Goal: Transaction & Acquisition: Subscribe to service/newsletter

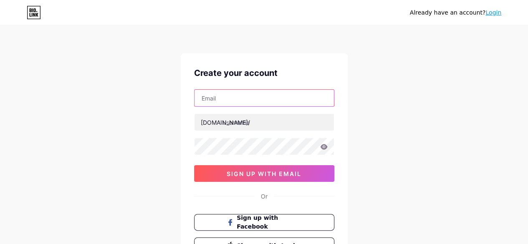
click at [221, 101] on input "text" at bounding box center [265, 98] width 140 height 17
type input "[EMAIL_ADDRESS][DOMAIN_NAME]"
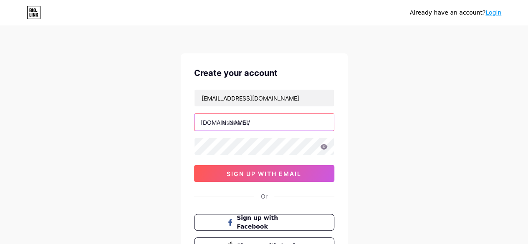
click at [243, 126] on input "text" at bounding box center [265, 122] width 140 height 17
type input "2bigha"
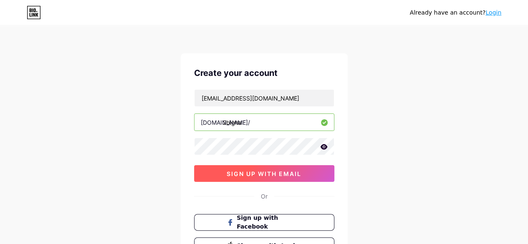
click at [302, 173] on button "sign up with email" at bounding box center [264, 173] width 140 height 17
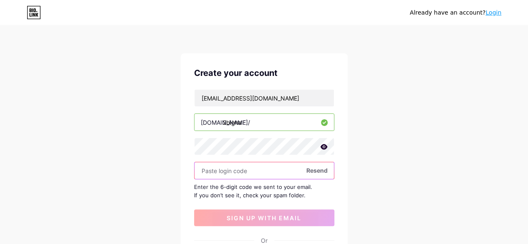
paste input "686877"
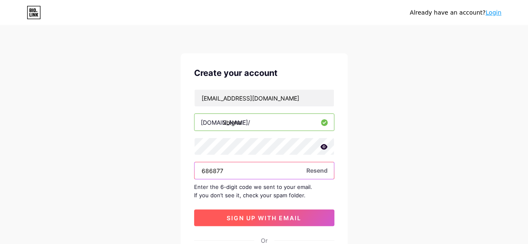
type input "686877"
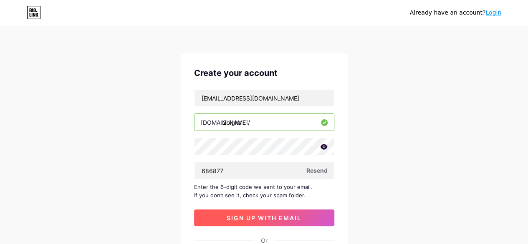
click at [242, 215] on span "sign up with email" at bounding box center [264, 218] width 75 height 7
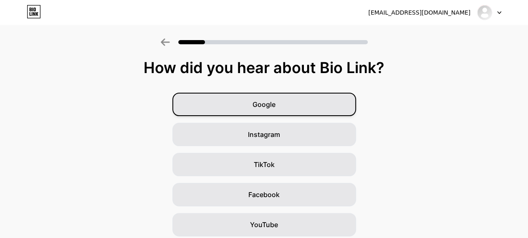
click at [296, 104] on div "Google" at bounding box center [265, 104] width 184 height 23
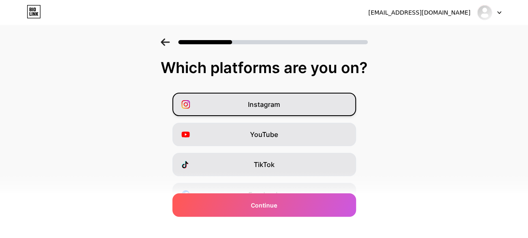
click at [290, 103] on div "Instagram" at bounding box center [265, 104] width 184 height 23
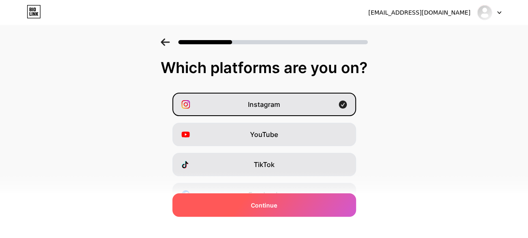
click at [285, 210] on div "Continue" at bounding box center [265, 204] width 184 height 23
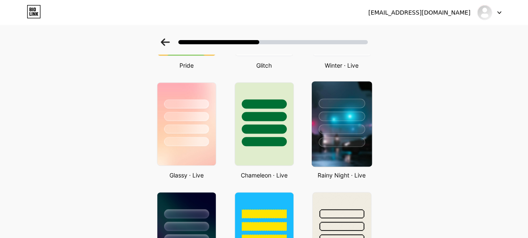
scroll to position [233, 0]
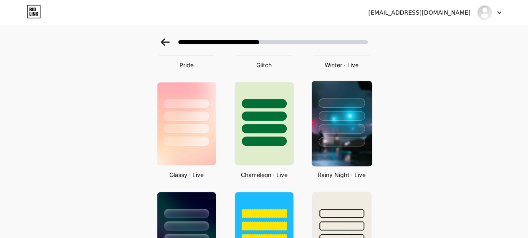
click at [344, 120] on div at bounding box center [342, 116] width 46 height 10
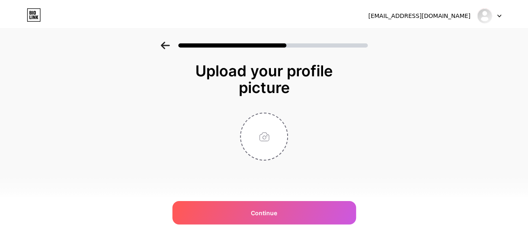
scroll to position [0, 0]
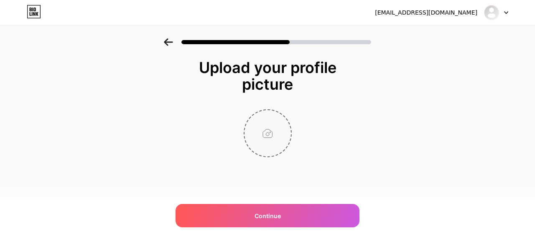
click at [259, 136] on input "file" at bounding box center [267, 133] width 46 height 46
type input "C:\fakepath\2Bigha.png"
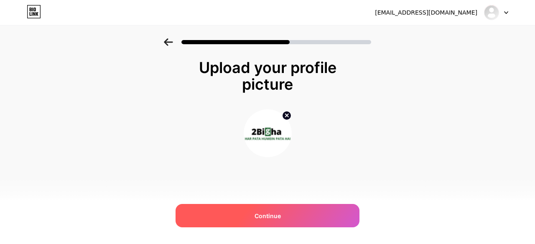
click at [253, 211] on div "Continue" at bounding box center [267, 215] width 184 height 23
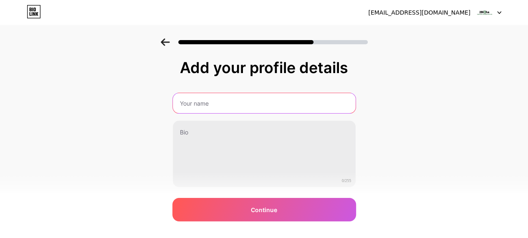
click at [216, 101] on input "text" at bounding box center [264, 103] width 183 height 20
type input "2Bigha"
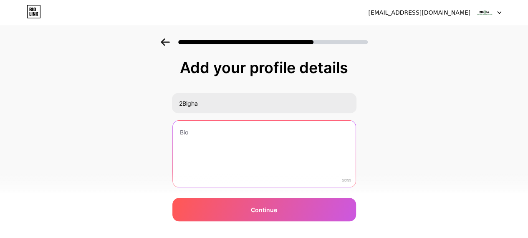
click at [226, 136] on textarea at bounding box center [264, 154] width 183 height 67
paste textarea "Whether you are searching for farmland, planning to invest in agriculture land,…"
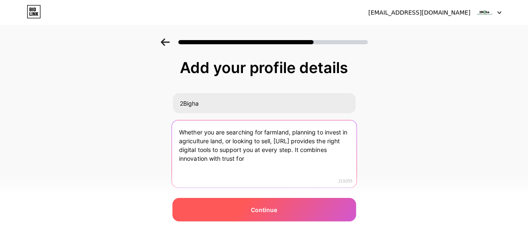
type textarea "Whether you are searching for farmland, planning to invest in agriculture land,…"
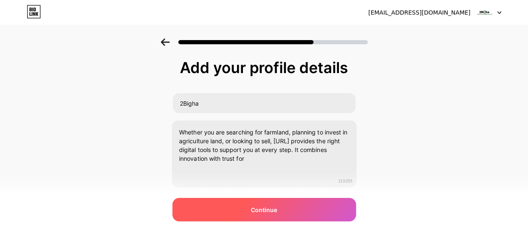
click at [289, 218] on div "Continue" at bounding box center [265, 209] width 184 height 23
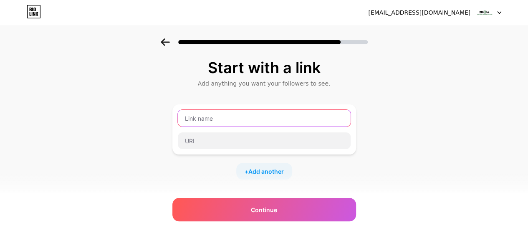
click at [227, 119] on input "text" at bounding box center [264, 118] width 173 height 17
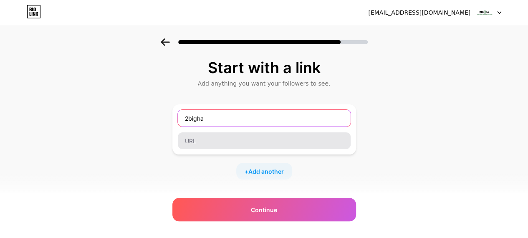
type input "2bigha"
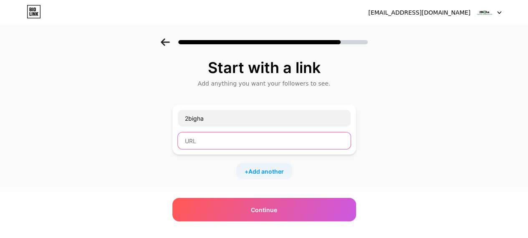
click at [217, 142] on input "text" at bounding box center [264, 140] width 173 height 17
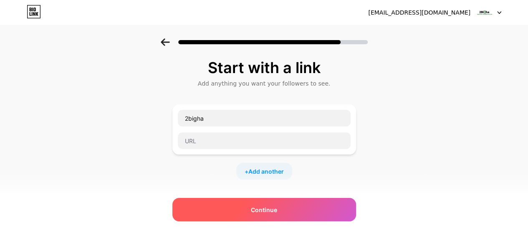
click at [248, 201] on div "Continue" at bounding box center [265, 209] width 184 height 23
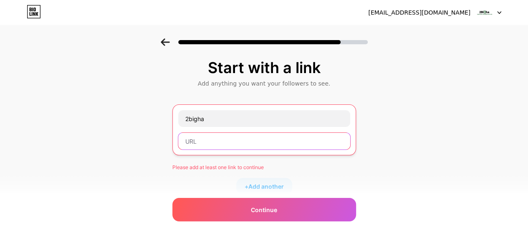
click at [224, 139] on input "text" at bounding box center [264, 141] width 172 height 17
paste input "[URL]"
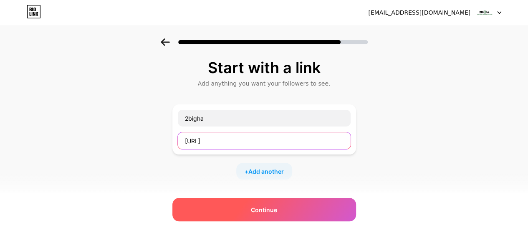
type input "[URL]"
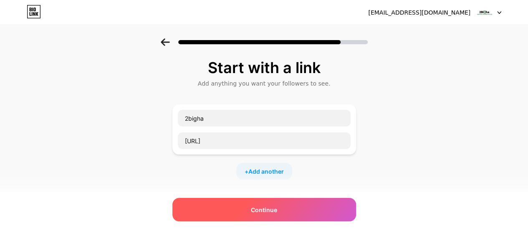
click at [243, 203] on div "Continue" at bounding box center [265, 209] width 184 height 23
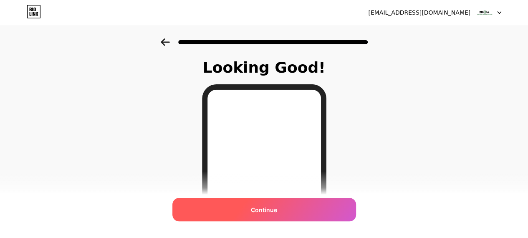
click at [262, 209] on span "Continue" at bounding box center [264, 210] width 26 height 9
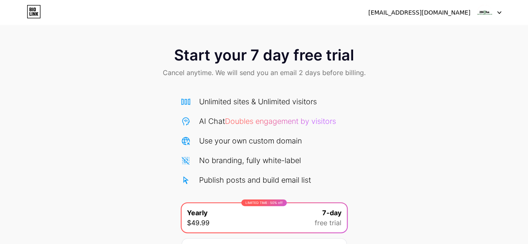
click at [500, 12] on icon at bounding box center [499, 13] width 3 height 2
click at [434, 15] on div "[EMAIL_ADDRESS][DOMAIN_NAME]" at bounding box center [419, 12] width 102 height 9
click at [452, 86] on div "Start your 7 day free trial Cancel anytime. We will send you an email 2 days be…" at bounding box center [264, 62] width 528 height 49
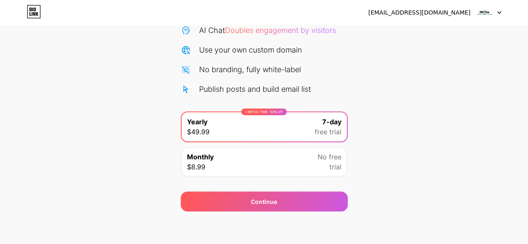
click at [320, 158] on span "No free" at bounding box center [330, 157] width 24 height 10
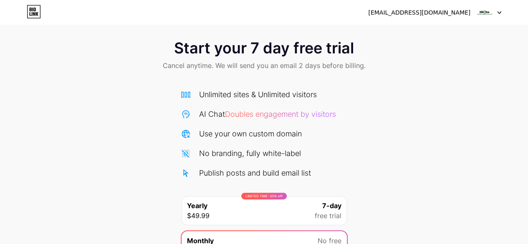
scroll to position [0, 0]
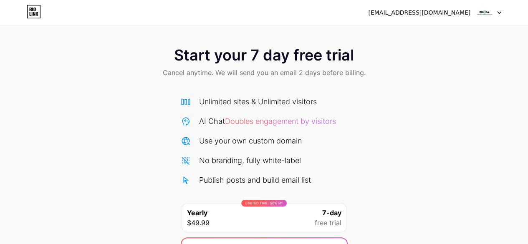
click at [475, 16] on div "[EMAIL_ADDRESS][DOMAIN_NAME]" at bounding box center [434, 12] width 133 height 15
click at [484, 11] on img at bounding box center [485, 13] width 16 height 16
